Goal: Task Accomplishment & Management: Complete application form

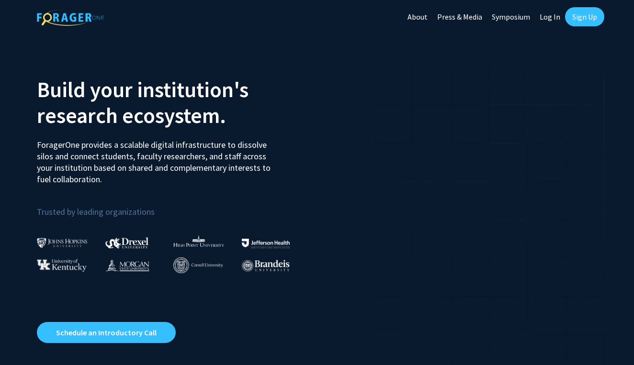
click at [547, 13] on link "Log In" at bounding box center [550, 17] width 30 height 34
select select
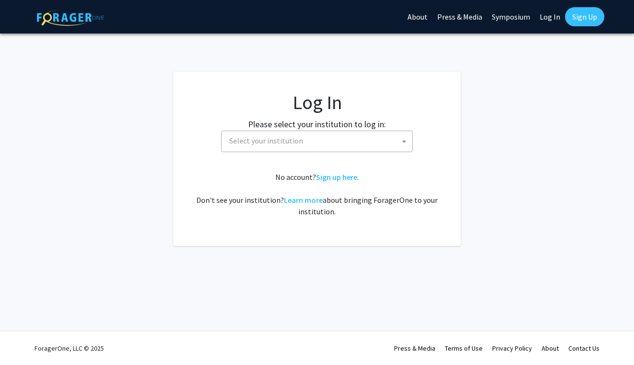
click at [322, 143] on span "Select your institution" at bounding box center [318, 141] width 187 height 20
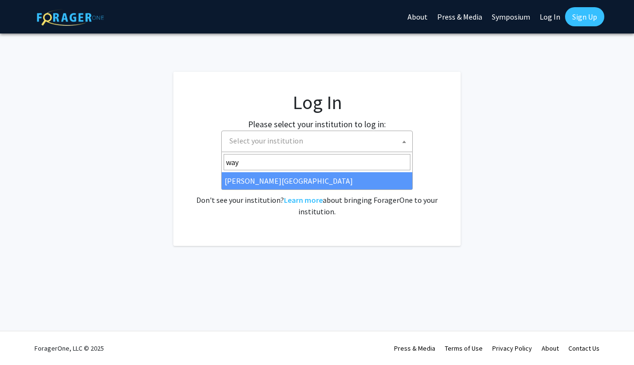
type input "way"
select select "21"
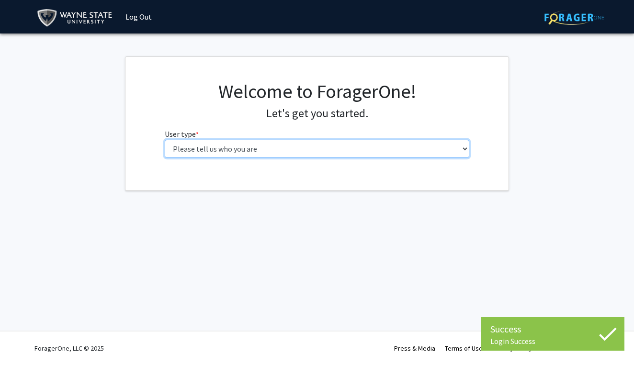
select select "2: masters"
